Goal: Task Accomplishment & Management: Manage account settings

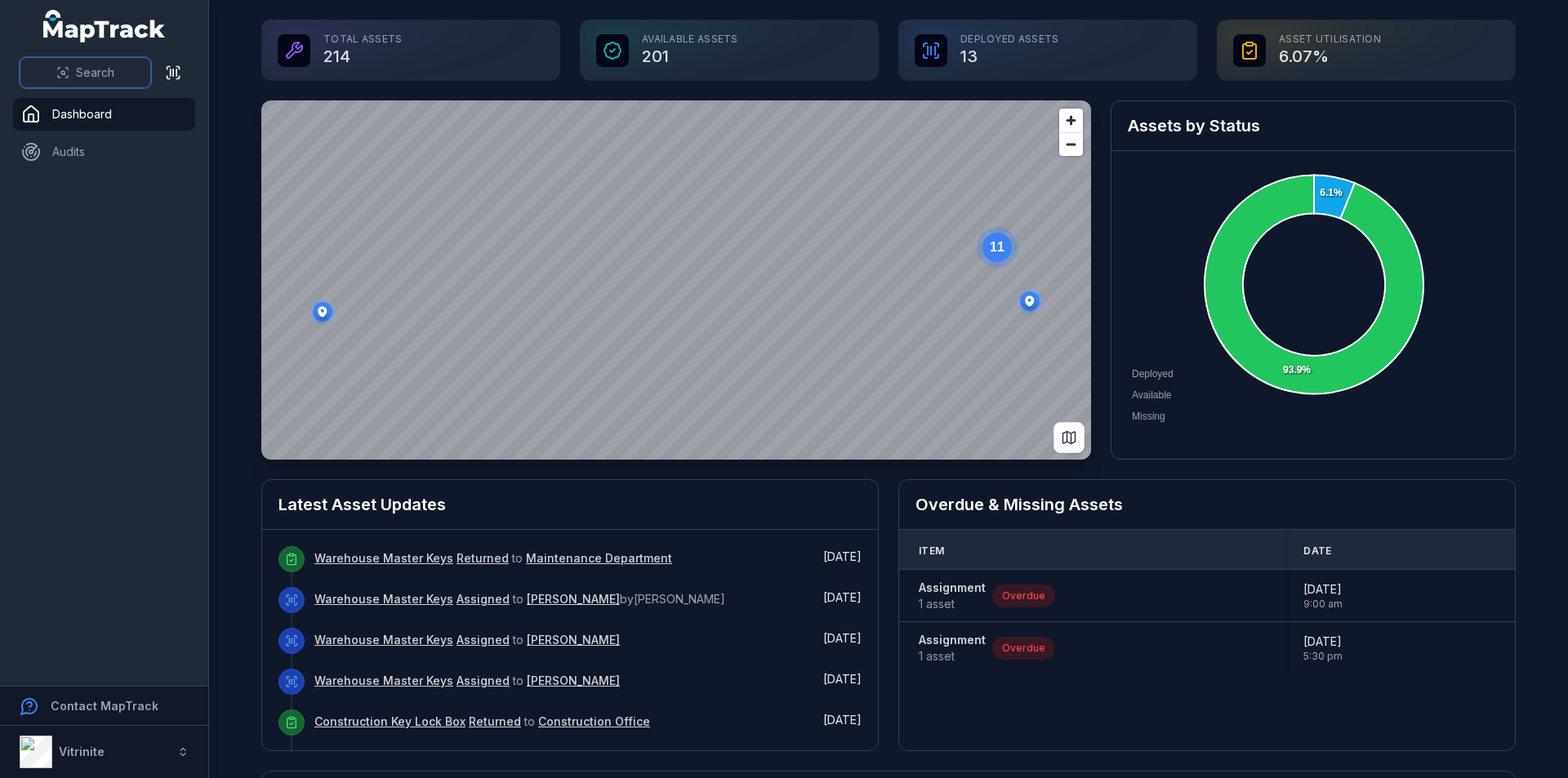
click at [99, 73] on span "Search" at bounding box center [95, 73] width 38 height 16
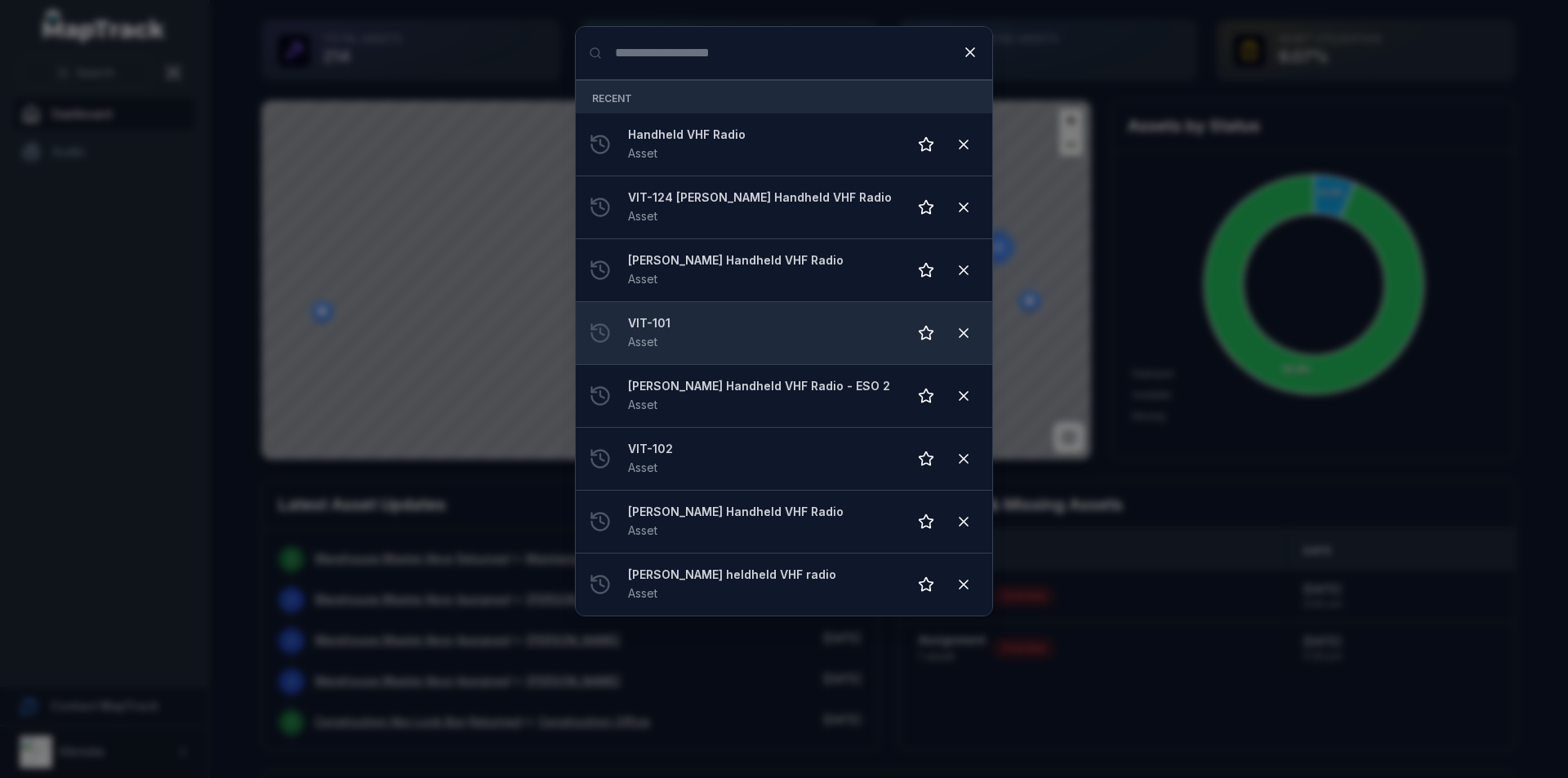
click at [783, 324] on strong "VIT-101" at bounding box center [761, 322] width 266 height 16
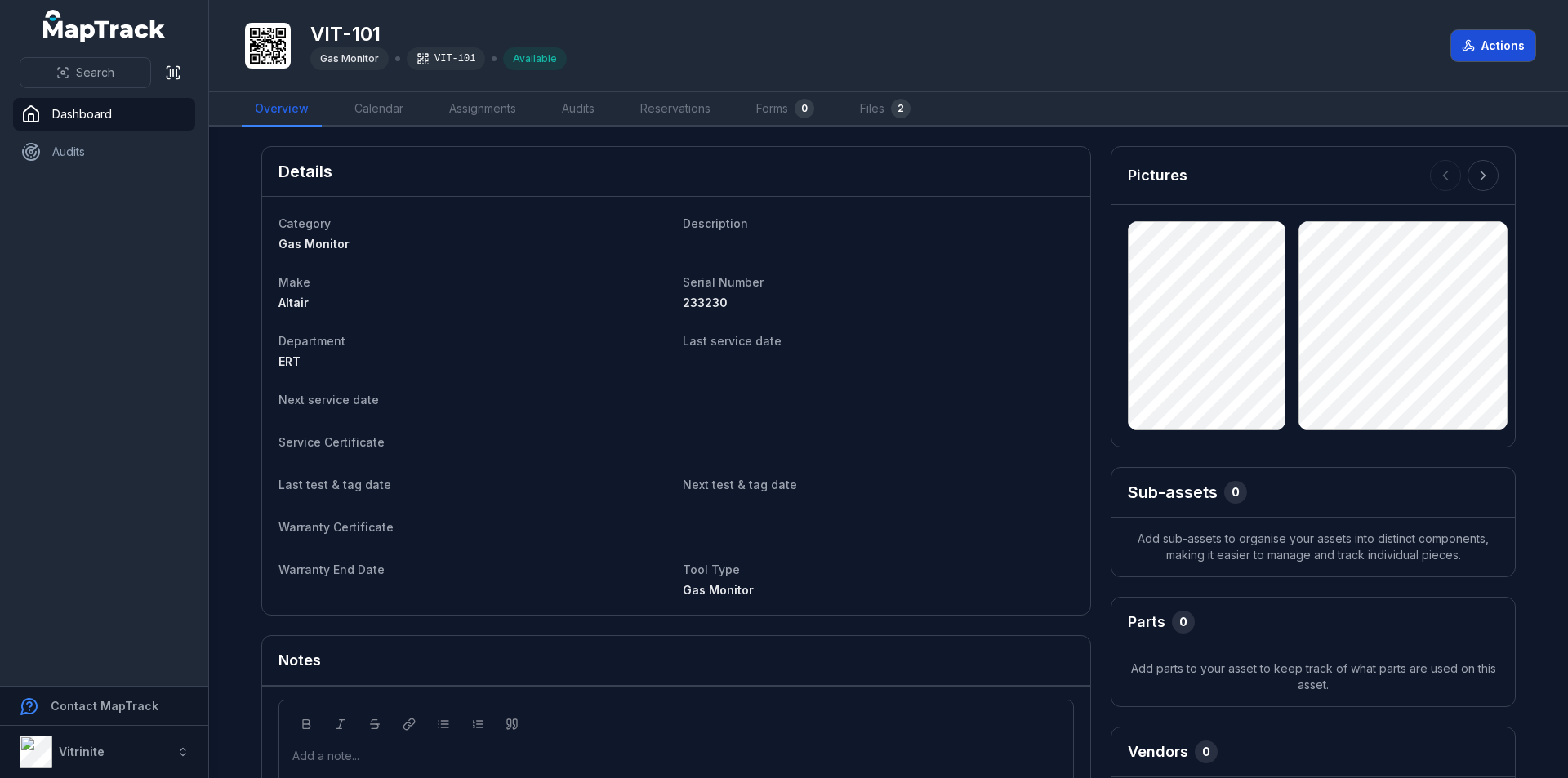
click at [1504, 47] on button "Actions" at bounding box center [1493, 46] width 84 height 31
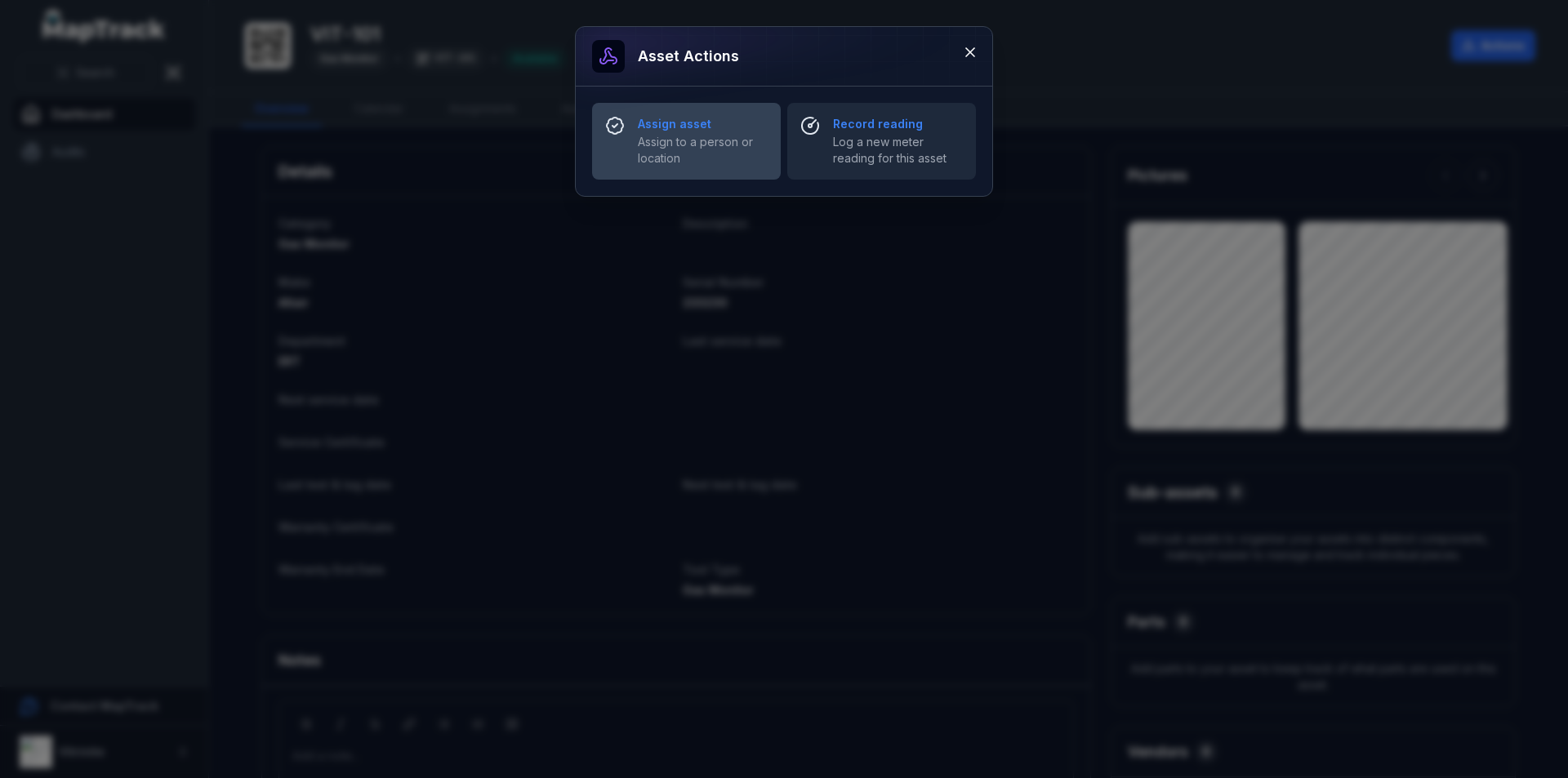
click at [744, 156] on span "Assign to a person or location" at bounding box center [702, 150] width 130 height 33
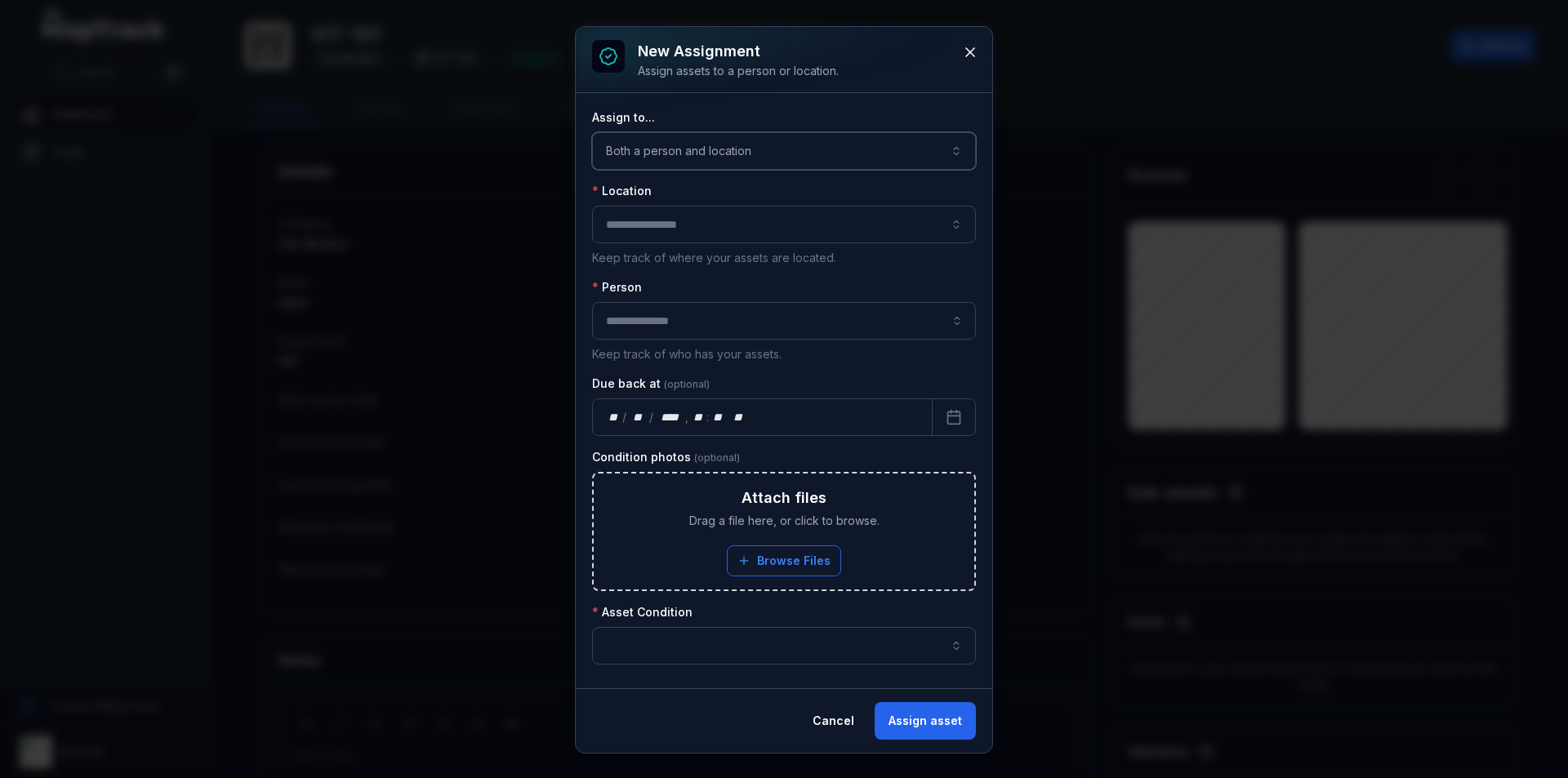
click at [872, 144] on button "Both a person and location ****" at bounding box center [784, 150] width 384 height 37
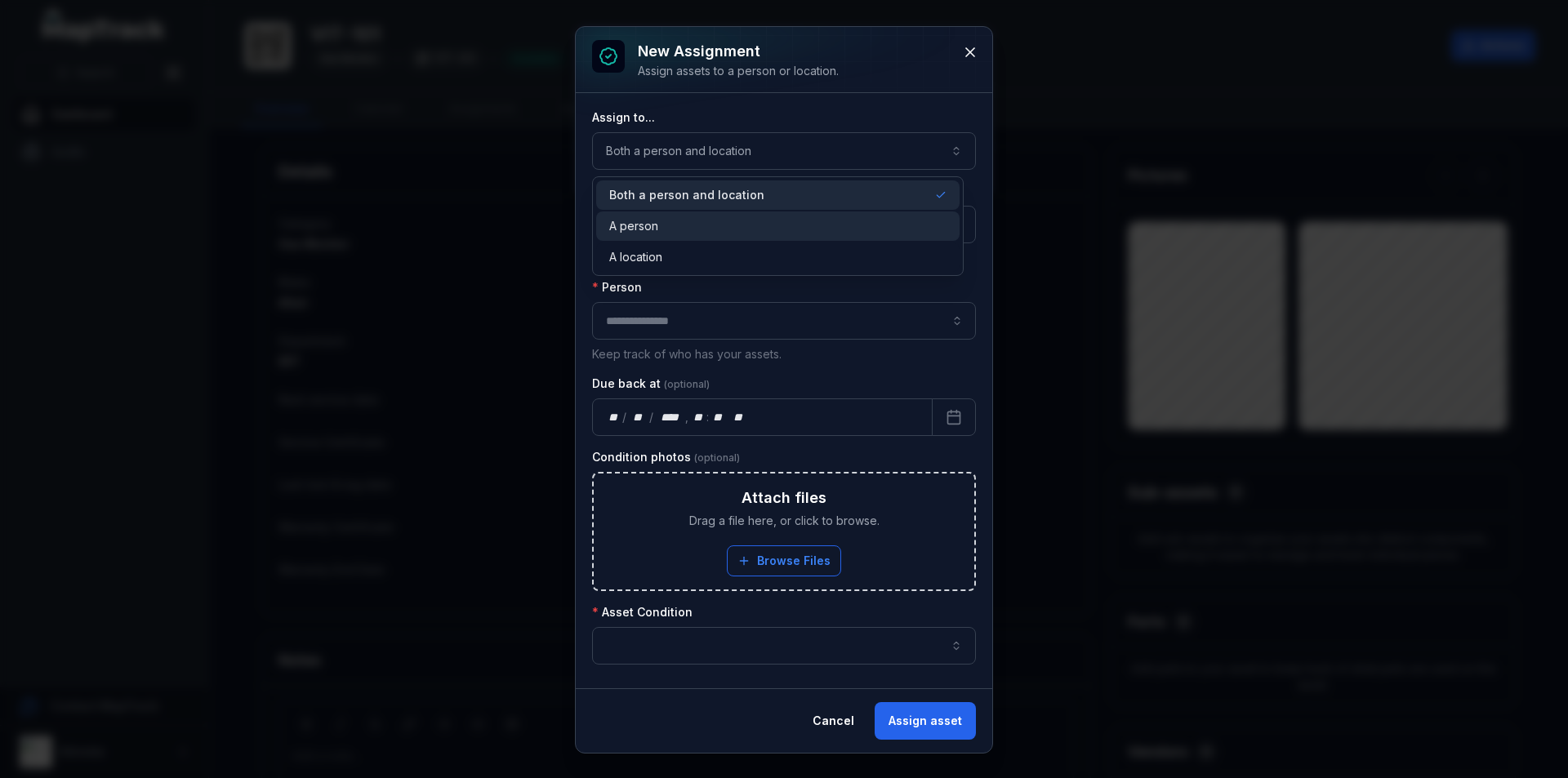
click at [817, 222] on div "A person" at bounding box center [778, 226] width 337 height 16
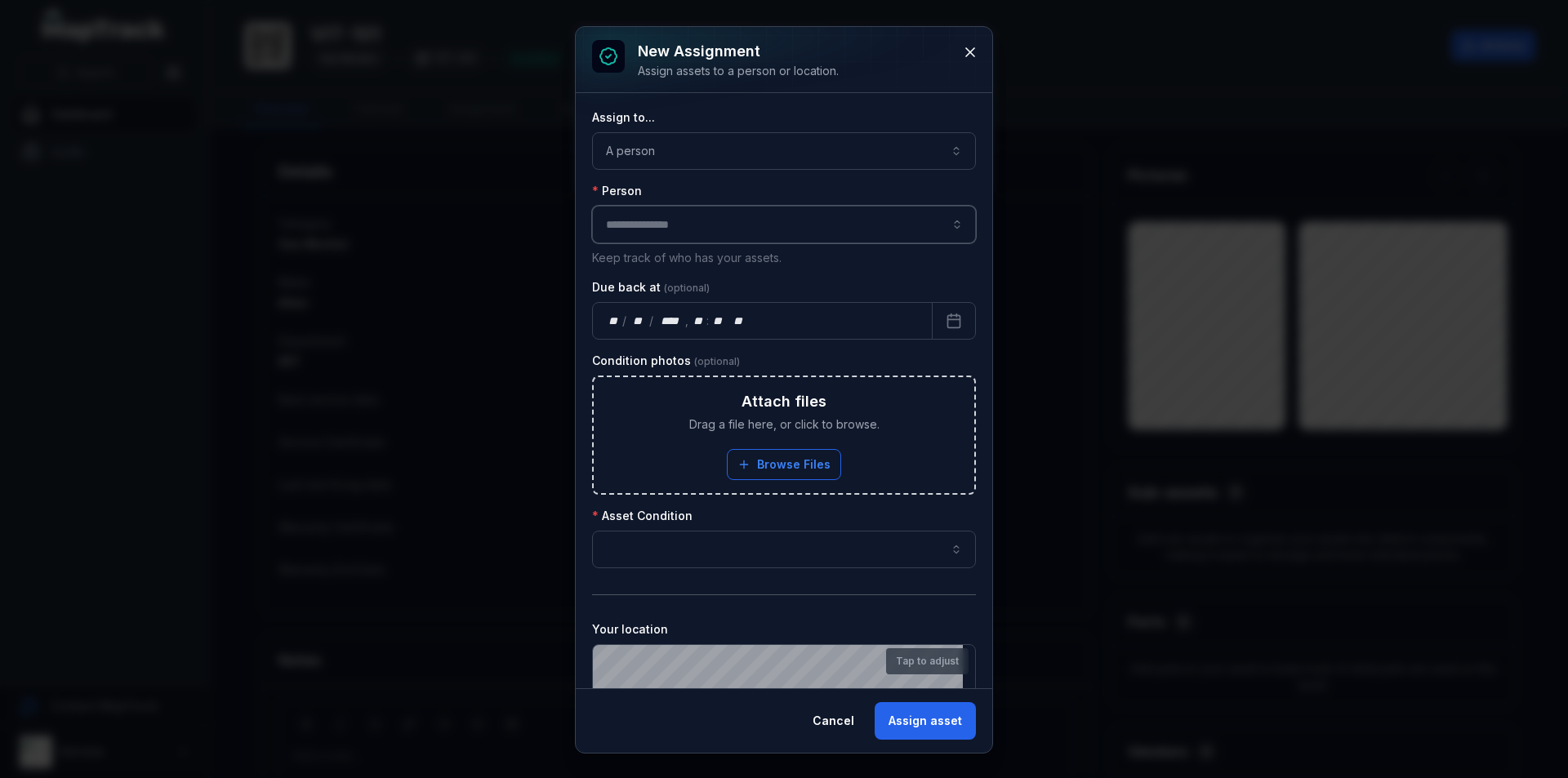
click at [714, 226] on input "assignment-add:person-label" at bounding box center [784, 224] width 384 height 37
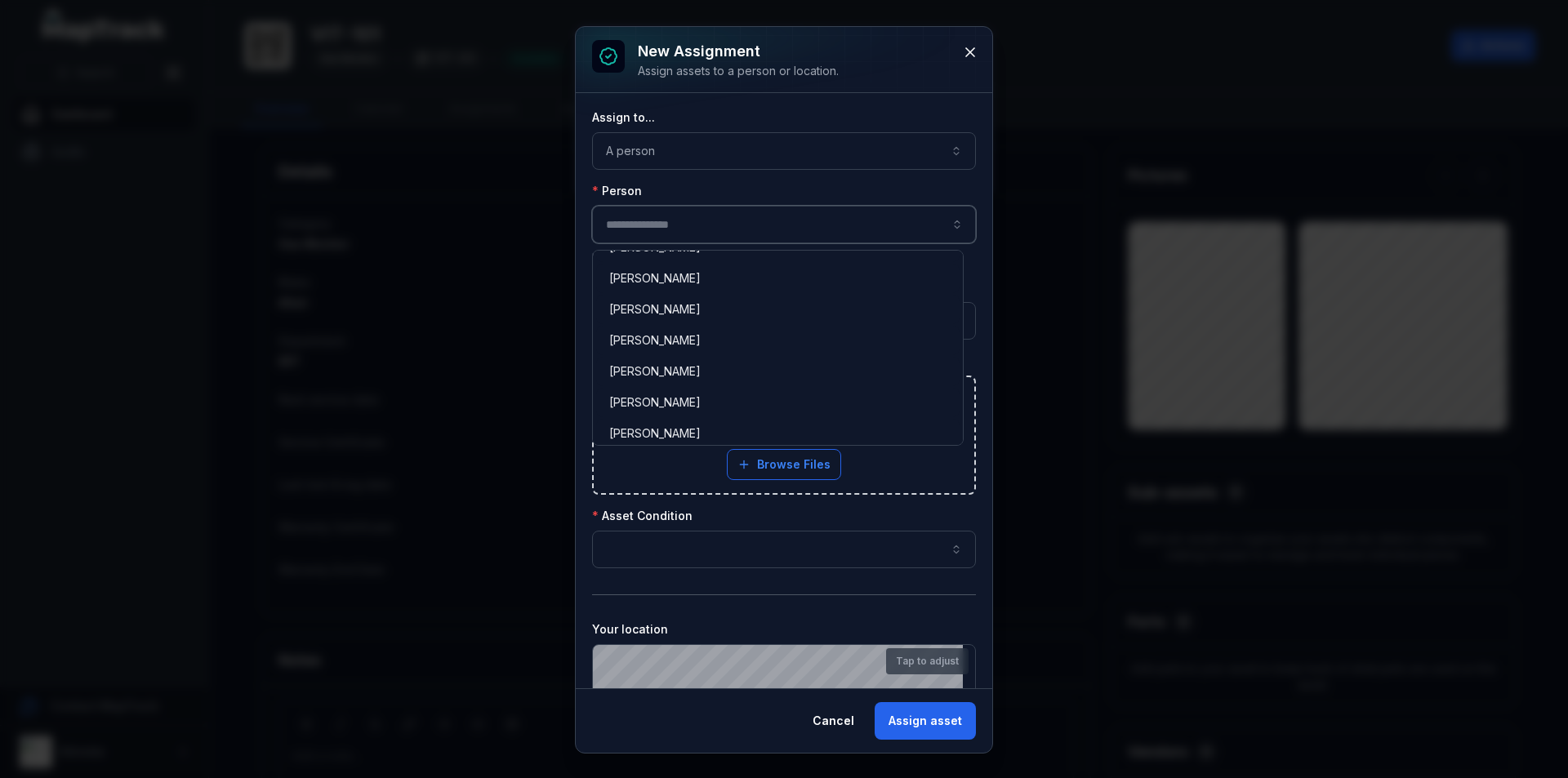
scroll to position [1143, 0]
type input "**********"
click at [733, 388] on div "[PERSON_NAME]" at bounding box center [778, 398] width 363 height 29
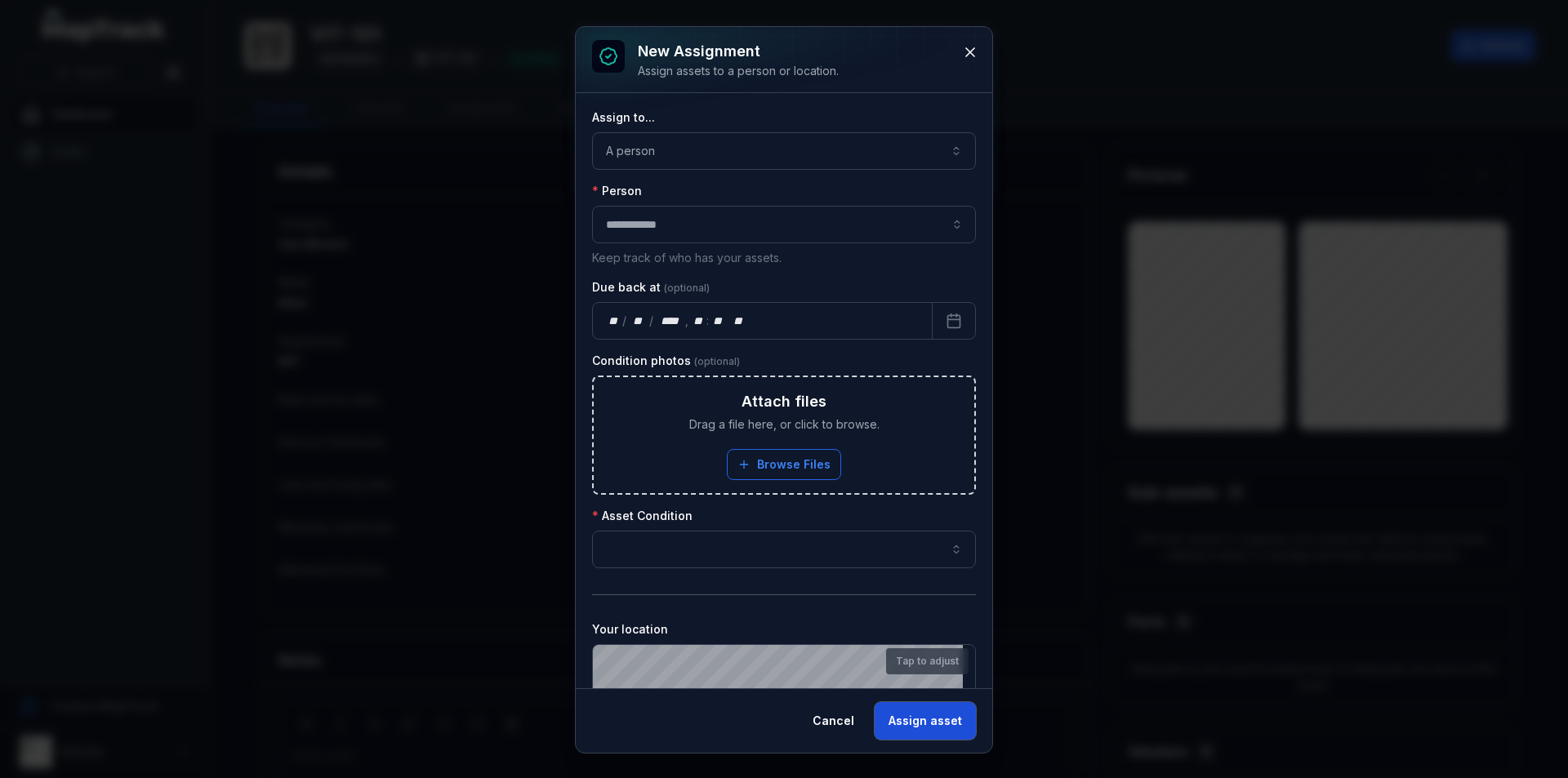
click at [925, 720] on button "Assign asset" at bounding box center [925, 720] width 101 height 37
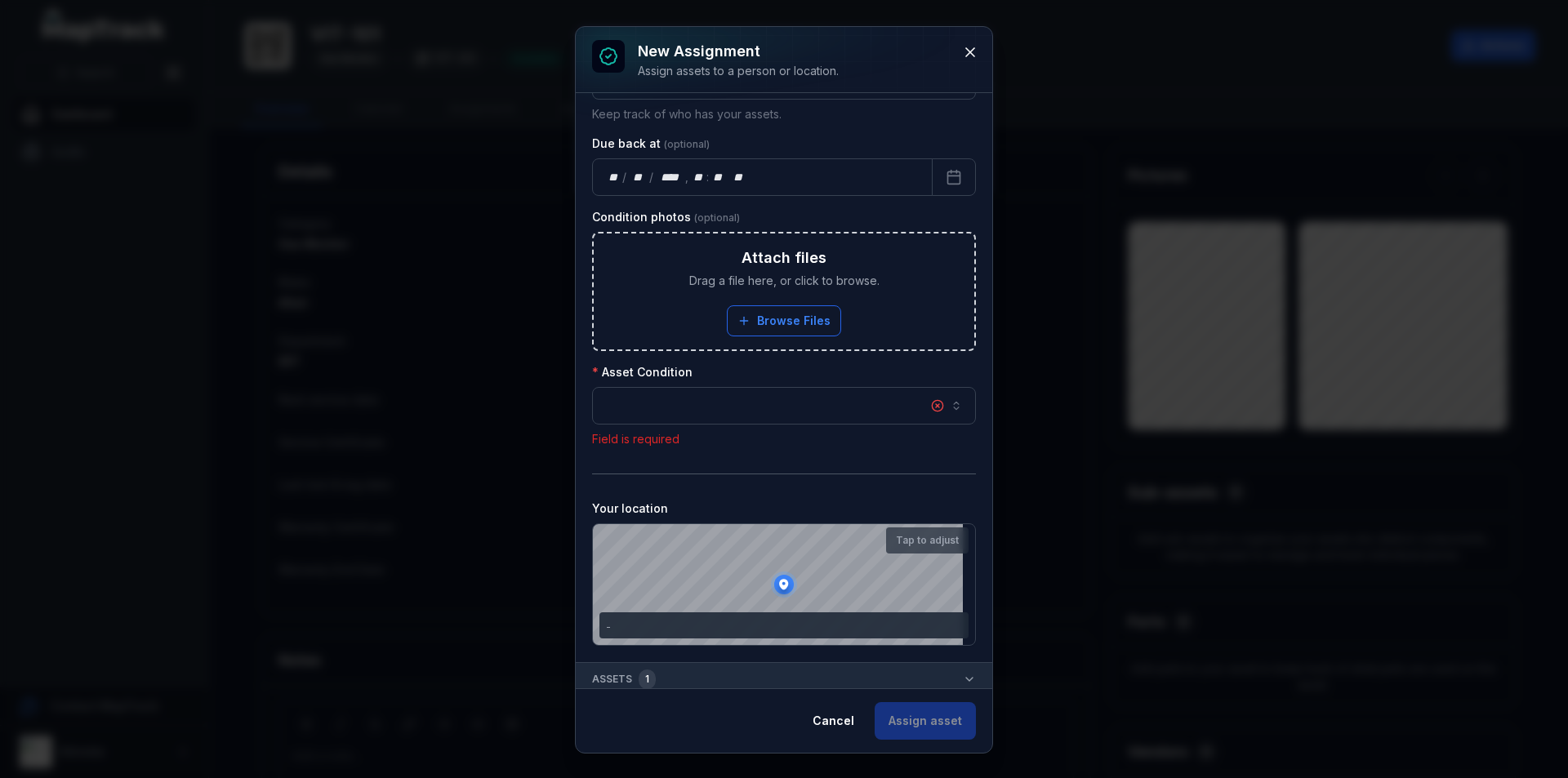
scroll to position [151, 0]
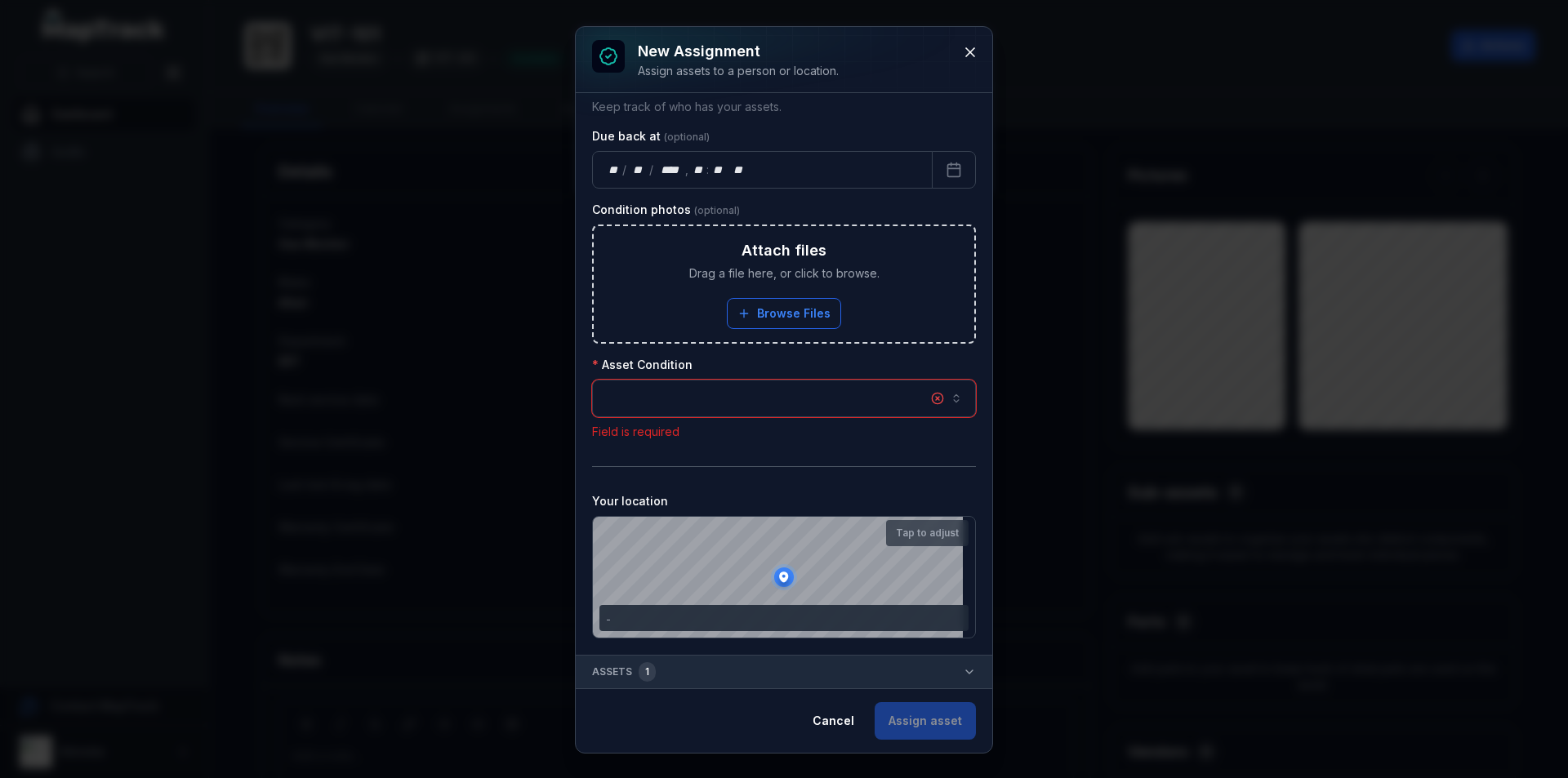
click at [816, 392] on button "button" at bounding box center [784, 398] width 384 height 37
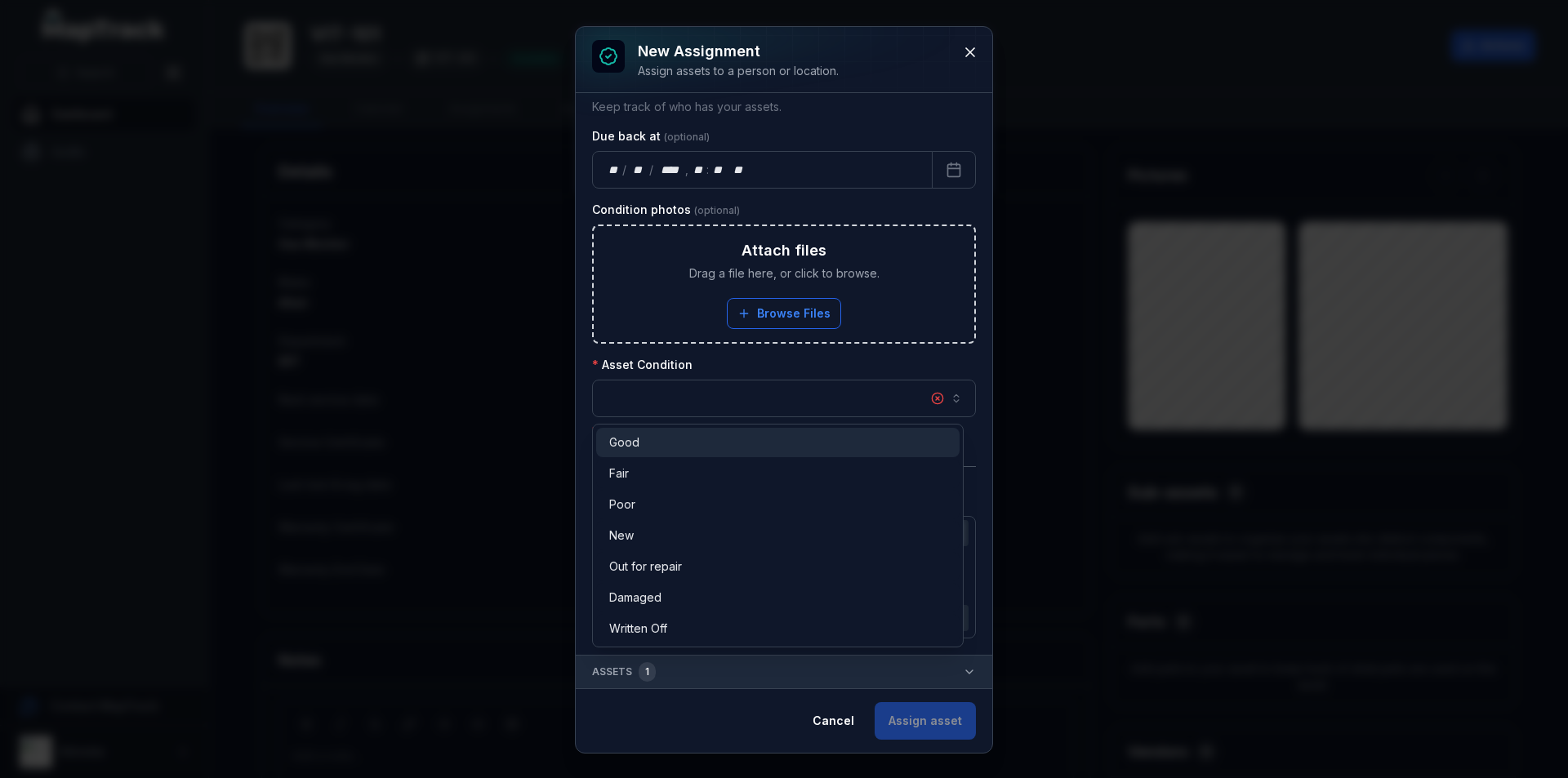
click at [773, 430] on div "Good" at bounding box center [778, 443] width 363 height 29
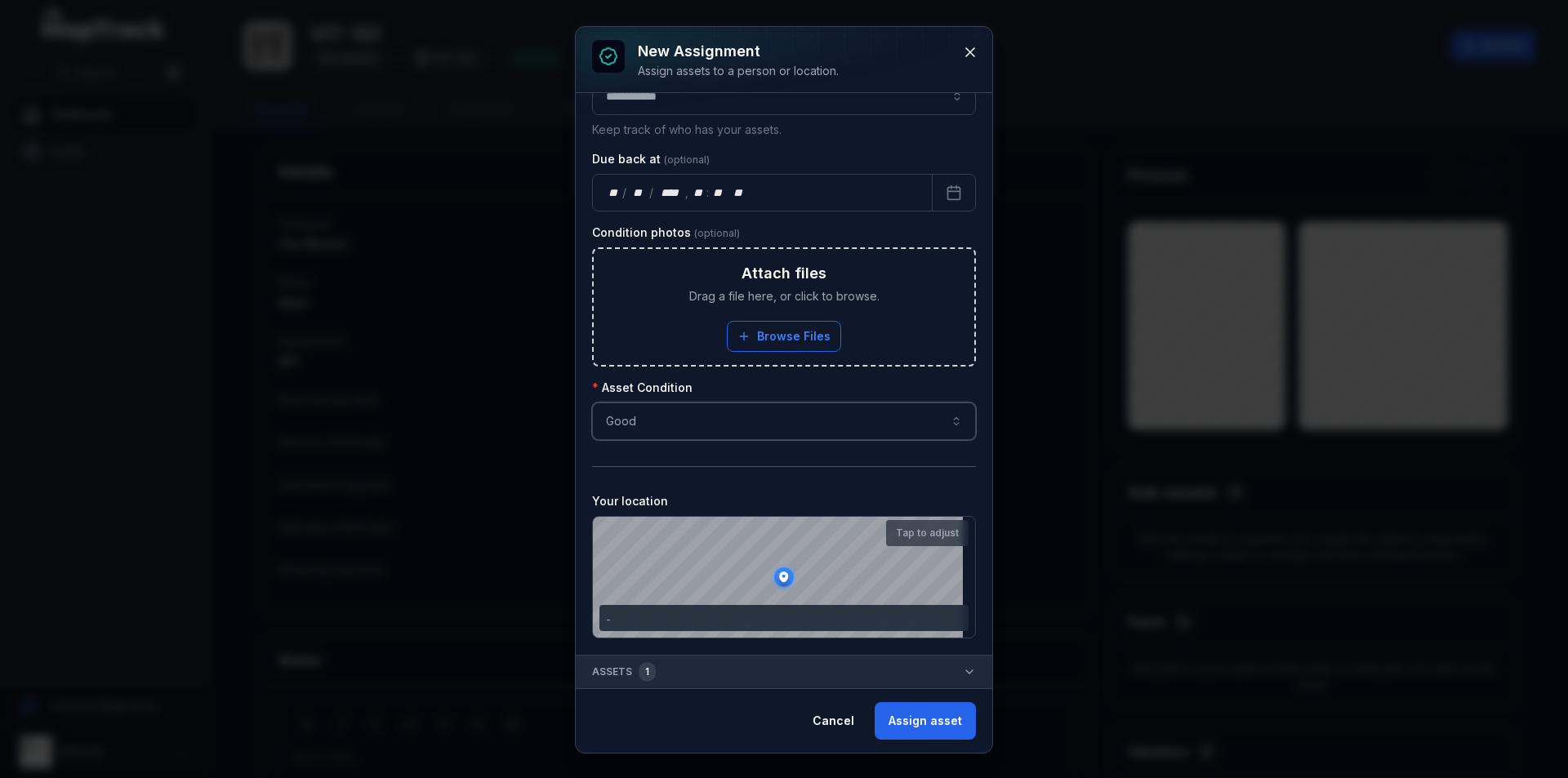
scroll to position [128, 0]
click at [939, 721] on button "Assign asset" at bounding box center [925, 720] width 101 height 37
